Goal: Transaction & Acquisition: Purchase product/service

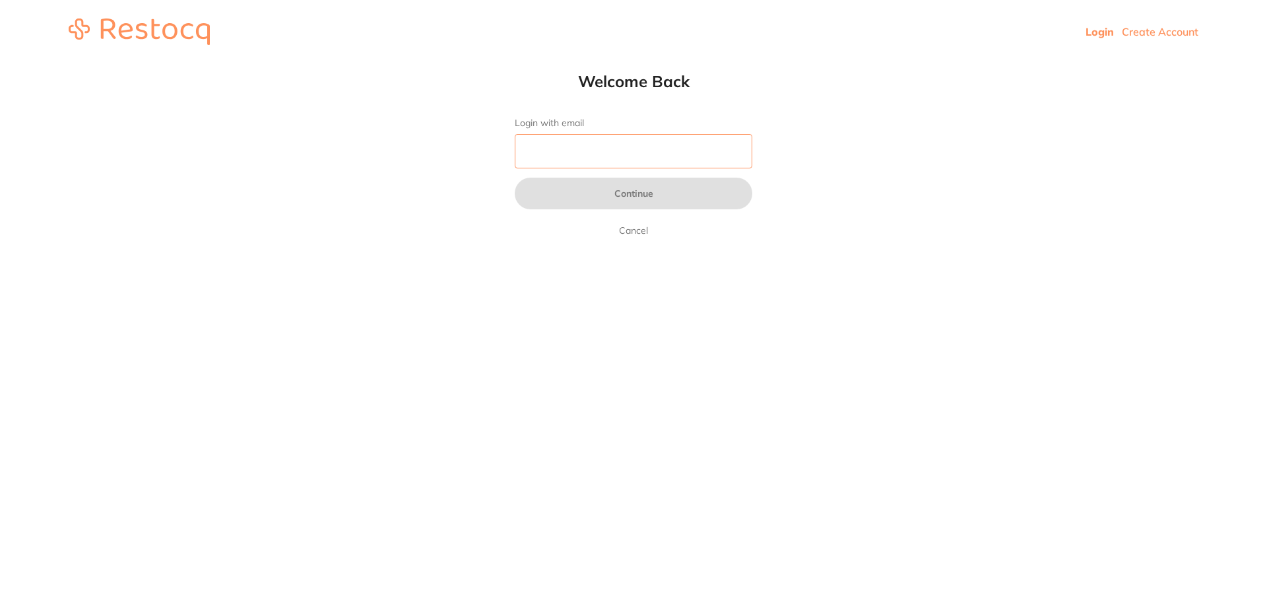
click at [616, 146] on input "Login with email" at bounding box center [634, 151] width 238 height 34
type input "R"
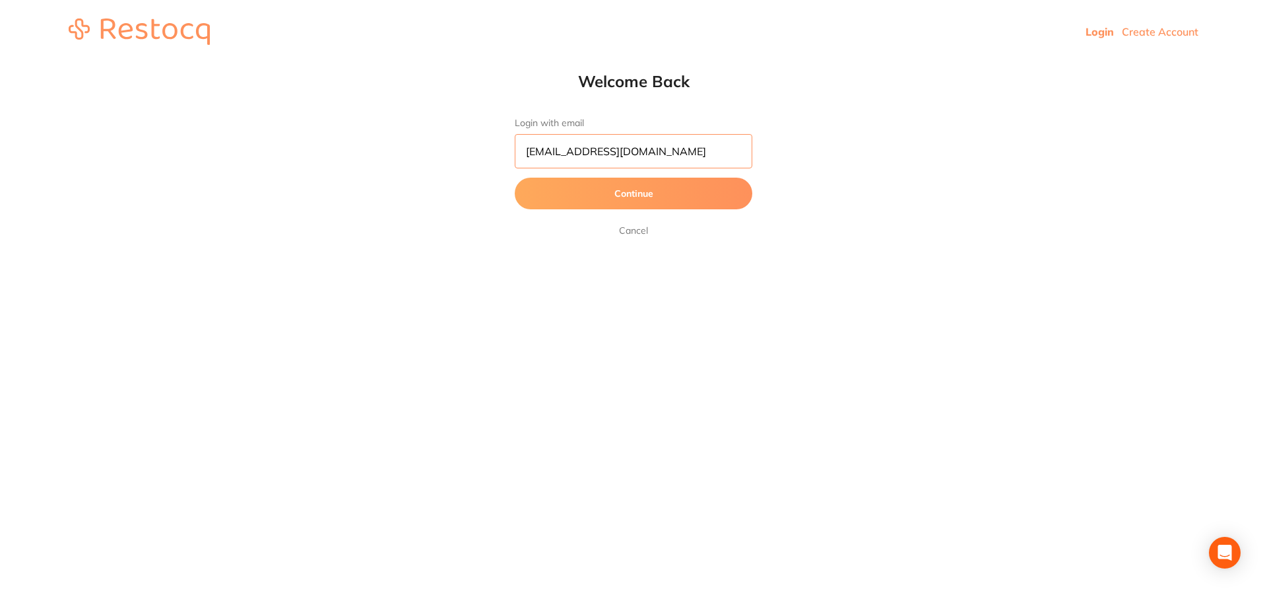
click at [595, 152] on input "[EMAIL_ADDRESS][DOMAIN_NAME]" at bounding box center [634, 151] width 238 height 34
click at [635, 190] on button "Continue" at bounding box center [634, 194] width 238 height 32
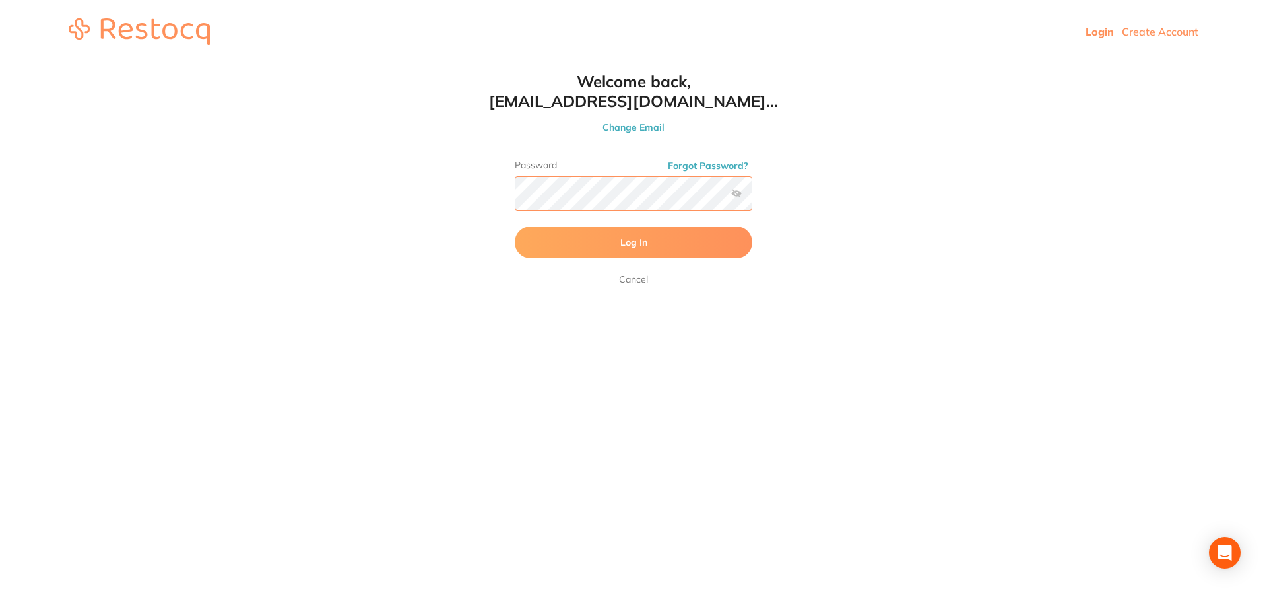
click at [515, 226] on button "Log In" at bounding box center [634, 242] width 238 height 32
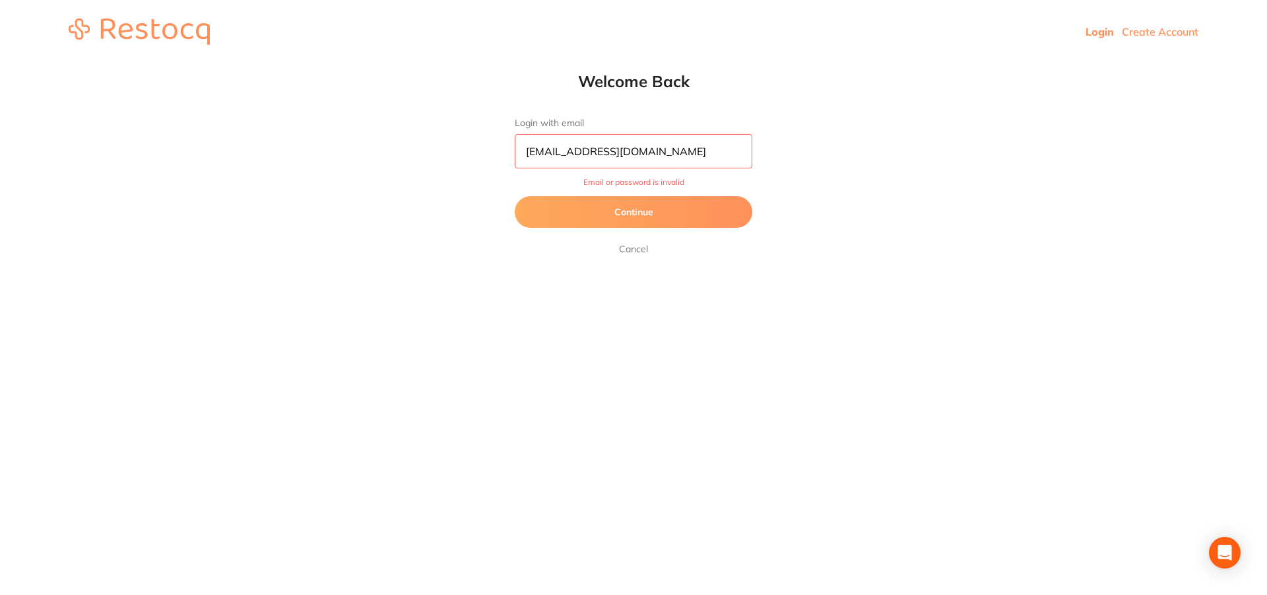
click at [667, 209] on button "Continue" at bounding box center [634, 212] width 238 height 32
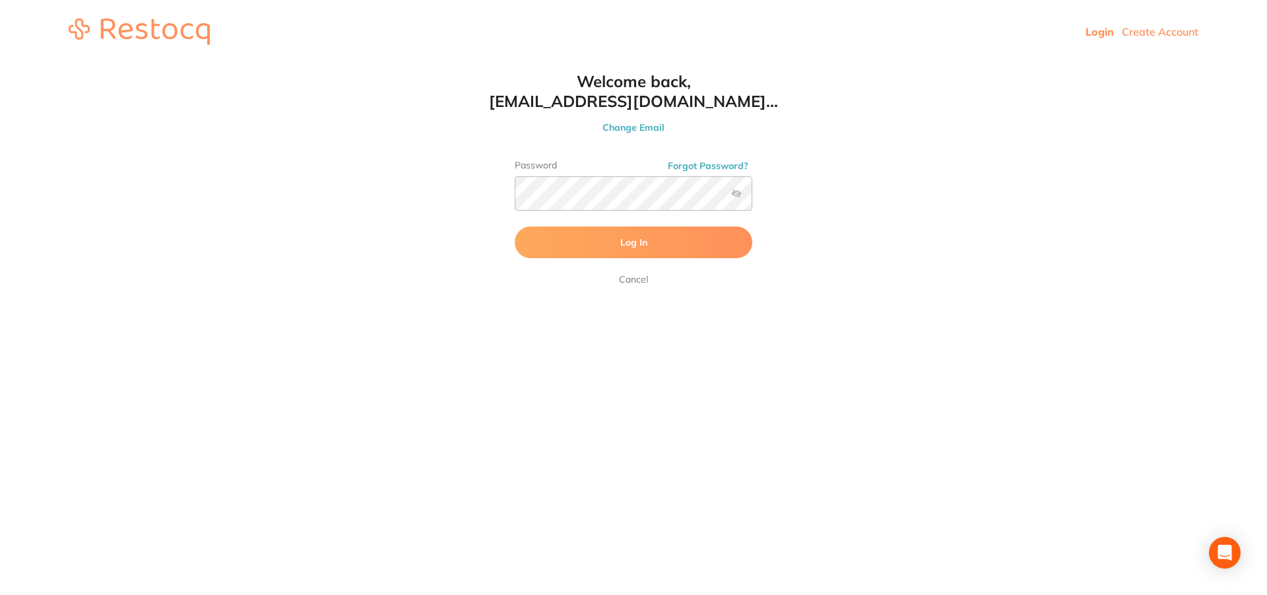
click at [617, 128] on button "Change Email" at bounding box center [633, 127] width 290 height 12
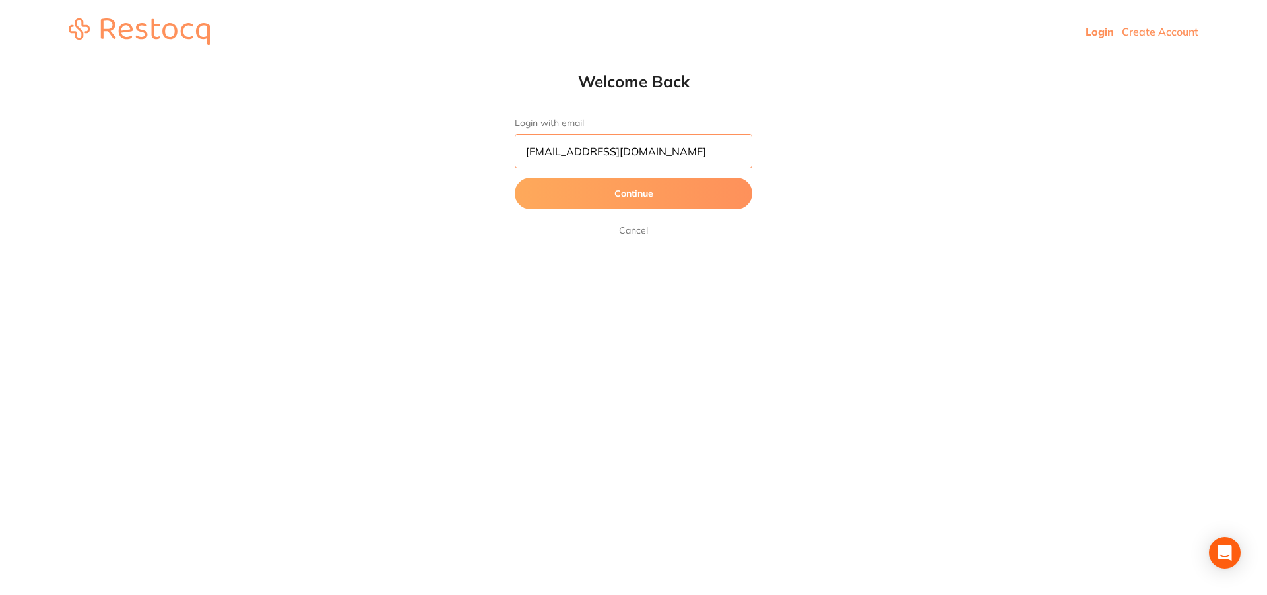
click at [539, 153] on input "[EMAIL_ADDRESS][DOMAIN_NAME]" at bounding box center [634, 151] width 238 height 34
type input "[EMAIL_ADDRESS][DOMAIN_NAME]"
click at [608, 197] on button "Continue" at bounding box center [634, 194] width 238 height 32
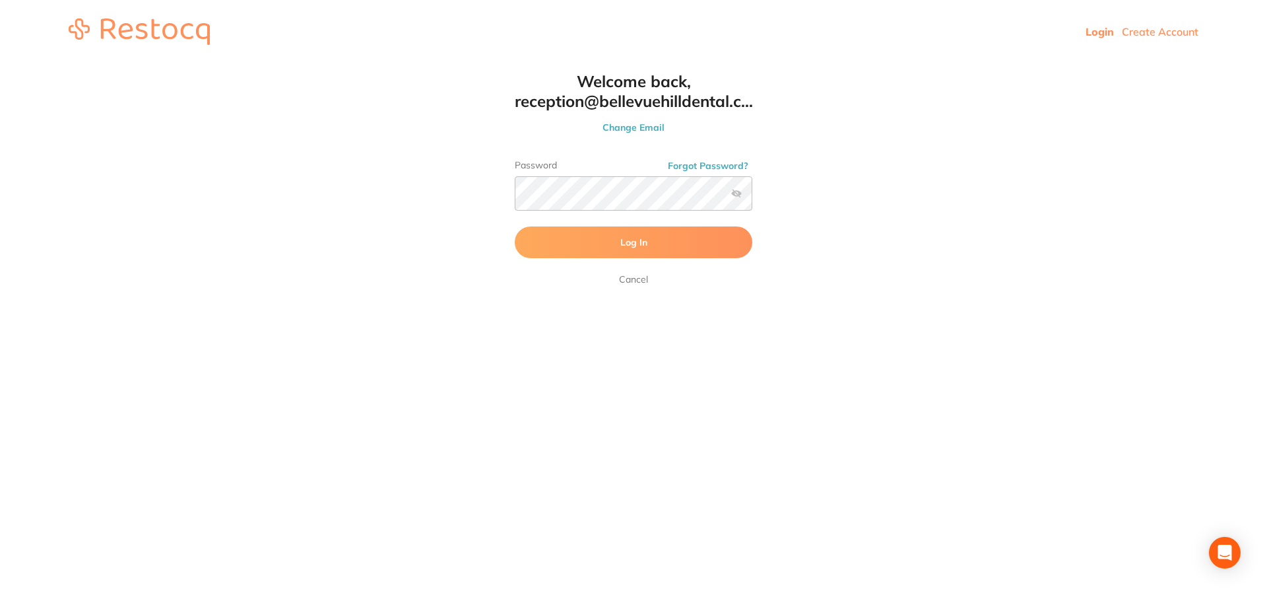
click at [623, 231] on button "Log In" at bounding box center [634, 242] width 238 height 32
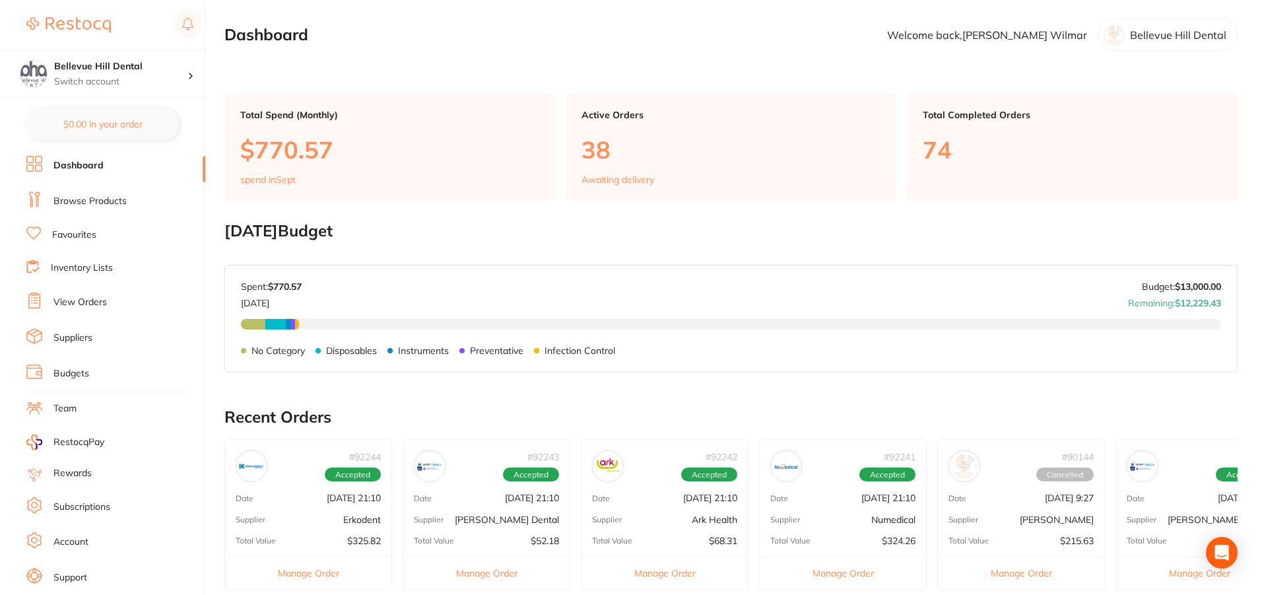
click at [97, 205] on link "Browse Products" at bounding box center [89, 201] width 73 height 13
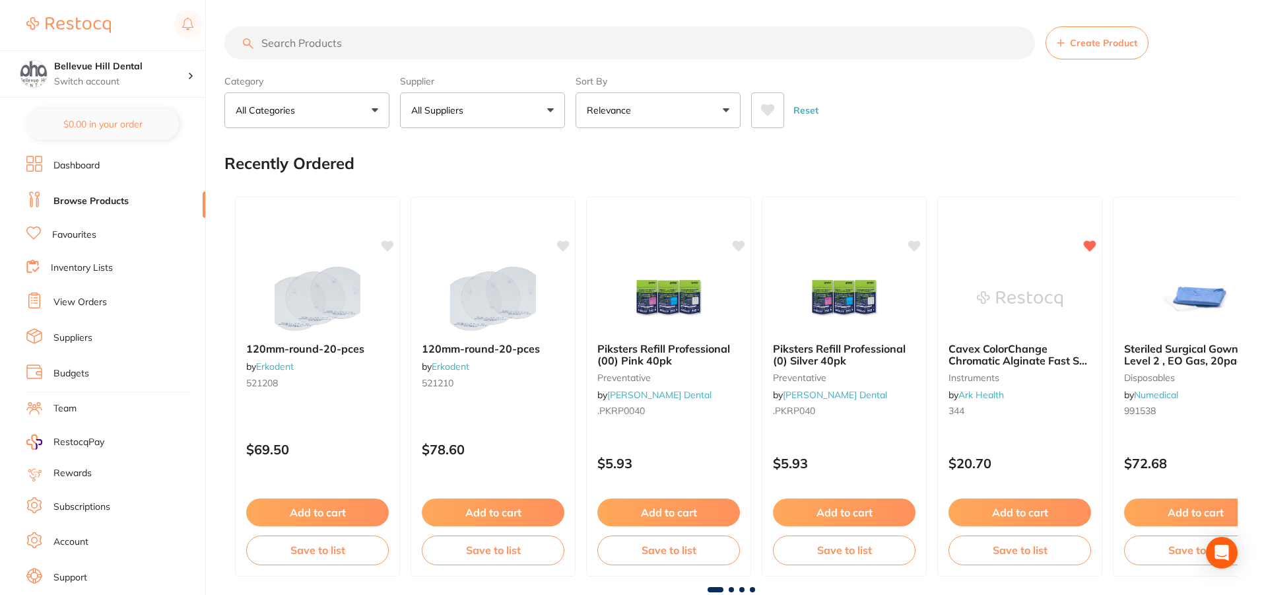
click at [358, 46] on input "search" at bounding box center [629, 42] width 810 height 33
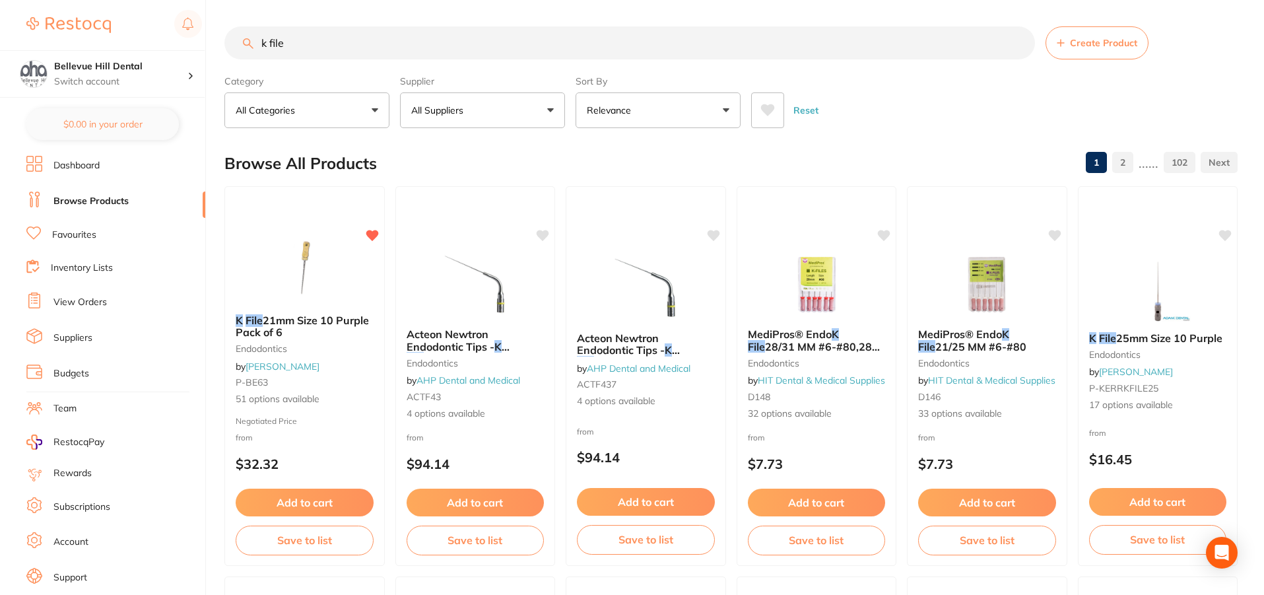
drag, startPoint x: 417, startPoint y: 51, endPoint x: 240, endPoint y: 46, distance: 177.6
click at [240, 46] on input "k file" at bounding box center [629, 42] width 810 height 33
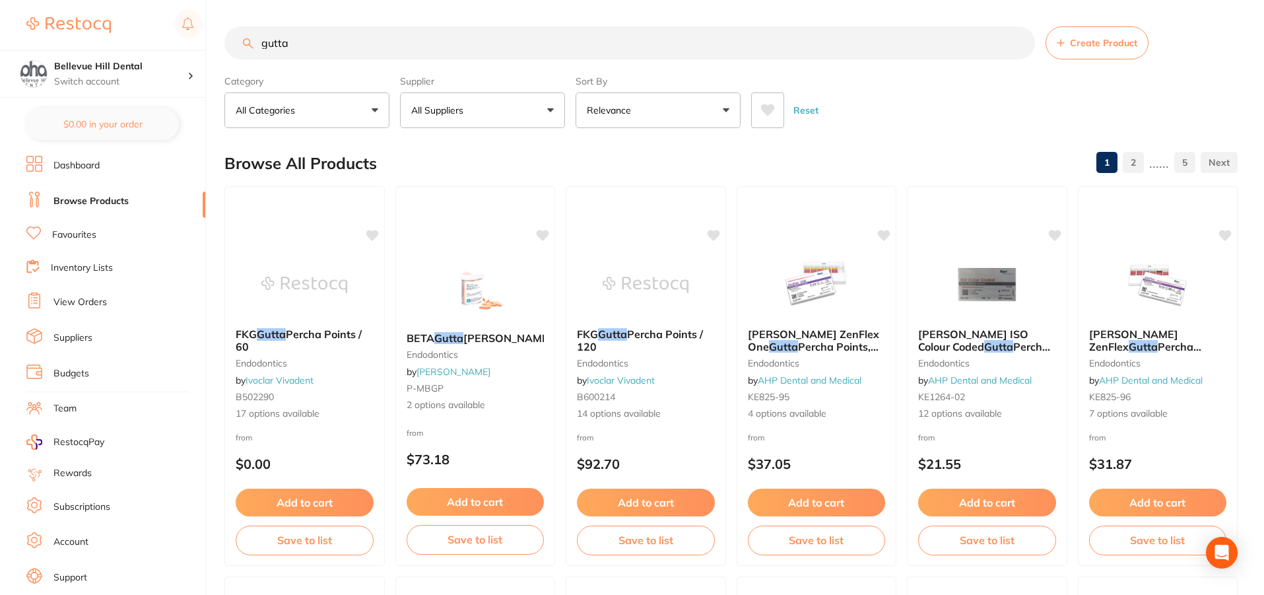
type input "gutta"
